Goal: Information Seeking & Learning: Understand process/instructions

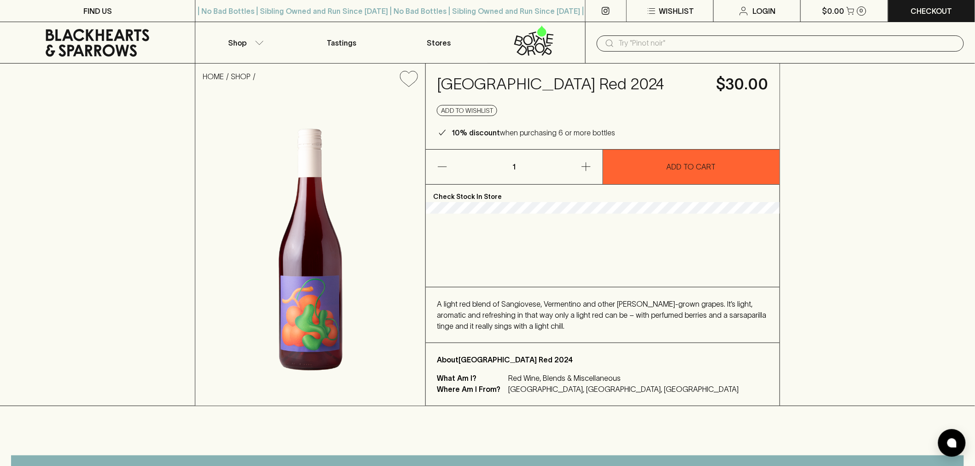
click at [517, 306] on span "A light red blend of Sangiovese, Vermentino and other [PERSON_NAME]-grown grape…" at bounding box center [601, 315] width 329 height 30
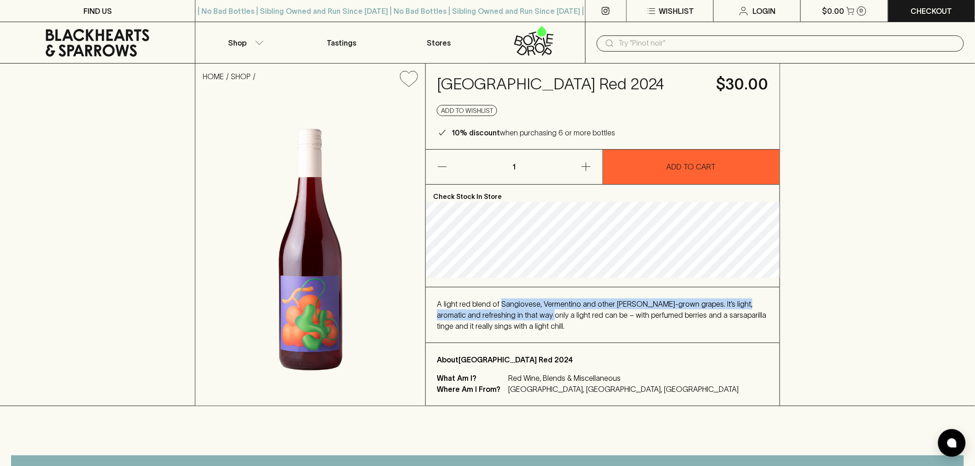
drag, startPoint x: 517, startPoint y: 306, endPoint x: 522, endPoint y: 318, distance: 13.0
click at [522, 318] on span "A light red blend of Sangiovese, Vermentino and other Koerner-grown grapes. It’…" at bounding box center [601, 315] width 329 height 30
drag, startPoint x: 522, startPoint y: 318, endPoint x: 561, endPoint y: 301, distance: 42.5
click at [561, 301] on span "A light red blend of Sangiovese, Vermentino and other Koerner-grown grapes. It’…" at bounding box center [601, 315] width 329 height 30
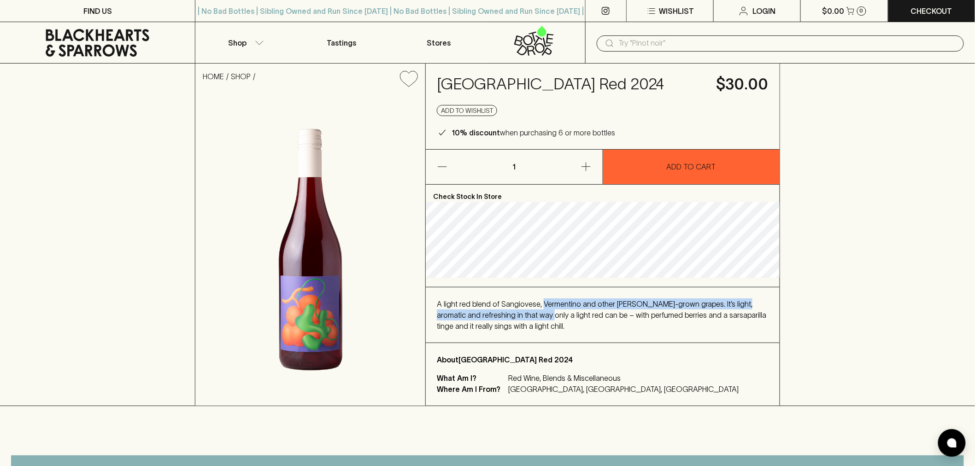
click at [561, 301] on span "A light red blend of Sangiovese, Vermentino and other Koerner-grown grapes. It’…" at bounding box center [601, 315] width 329 height 30
drag, startPoint x: 561, startPoint y: 301, endPoint x: 563, endPoint y: 310, distance: 8.9
click at [563, 310] on div "A light red blend of Sangiovese, Vermentino and other Koerner-grown grapes. It’…" at bounding box center [603, 315] width 332 height 33
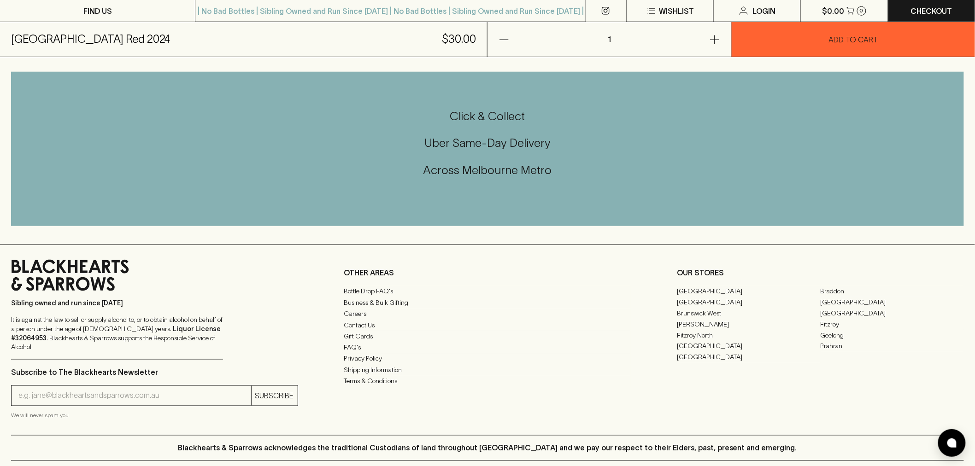
scroll to position [512, 0]
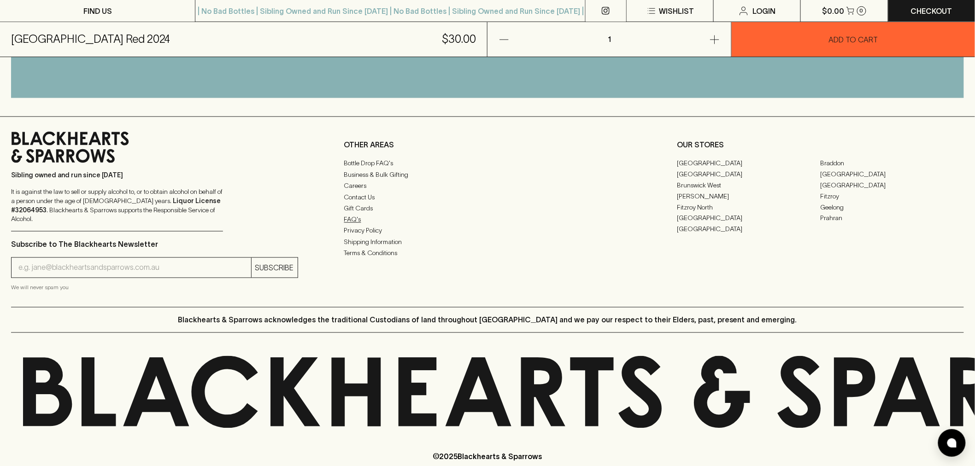
click at [369, 221] on link "FAQ's" at bounding box center [487, 219] width 287 height 11
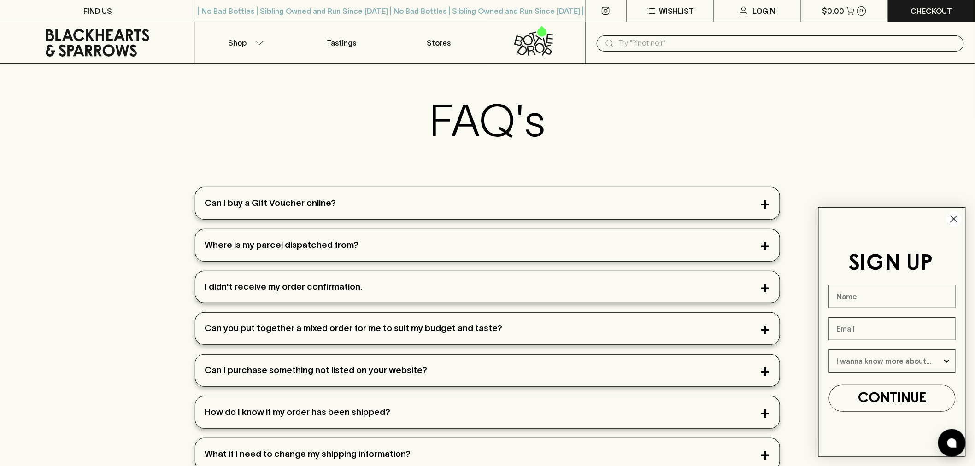
click at [371, 209] on div "Can I buy a Gift Voucher online?" at bounding box center [487, 204] width 584 height 32
click at [775, 209] on div "Can I buy a Gift Voucher online?" at bounding box center [487, 204] width 584 height 32
click at [769, 206] on div "Can I buy a Gift Voucher online?" at bounding box center [487, 204] width 584 height 32
click at [767, 204] on div "Can I buy a Gift Voucher online?" at bounding box center [487, 204] width 584 height 32
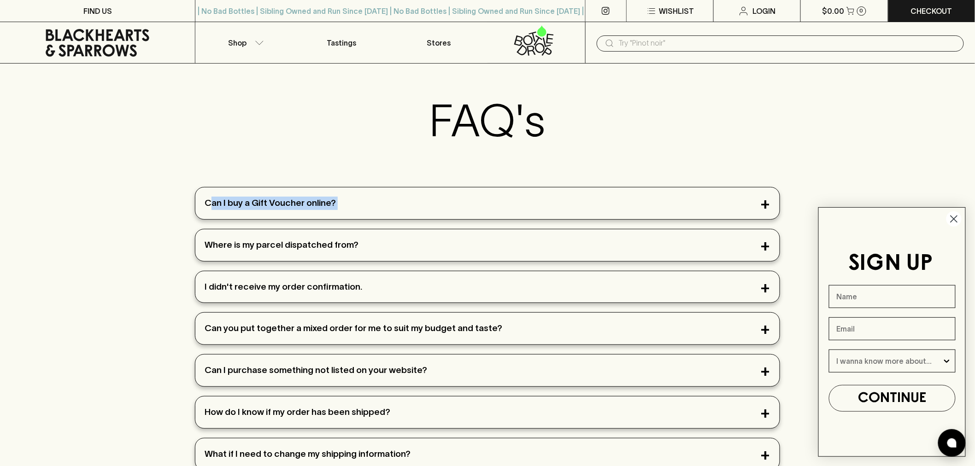
drag, startPoint x: 767, startPoint y: 204, endPoint x: 435, endPoint y: 223, distance: 332.3
click at [727, 211] on div "Can I buy a Gift Voucher online?" at bounding box center [487, 204] width 584 height 32
click at [410, 229] on div "Where is my parcel dispatched from?" at bounding box center [487, 245] width 584 height 32
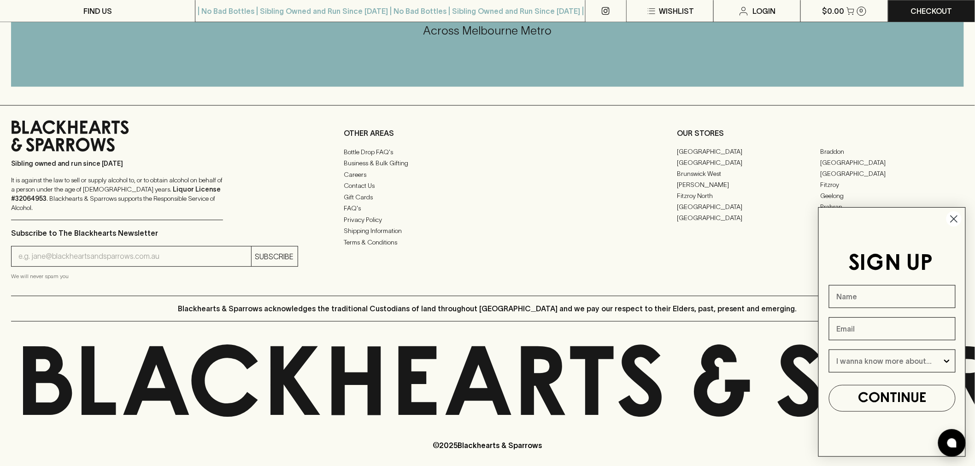
scroll to position [1038, 0]
drag, startPoint x: 360, startPoint y: 183, endPoint x: 357, endPoint y: 177, distance: 6.4
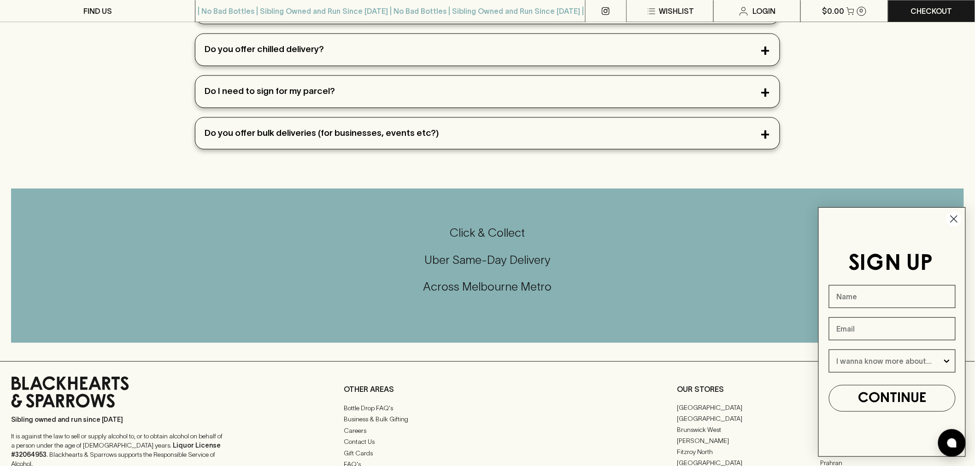
click at [21, 238] on h5 "Click & Collect" at bounding box center [487, 232] width 953 height 15
